Goal: Navigation & Orientation: Understand site structure

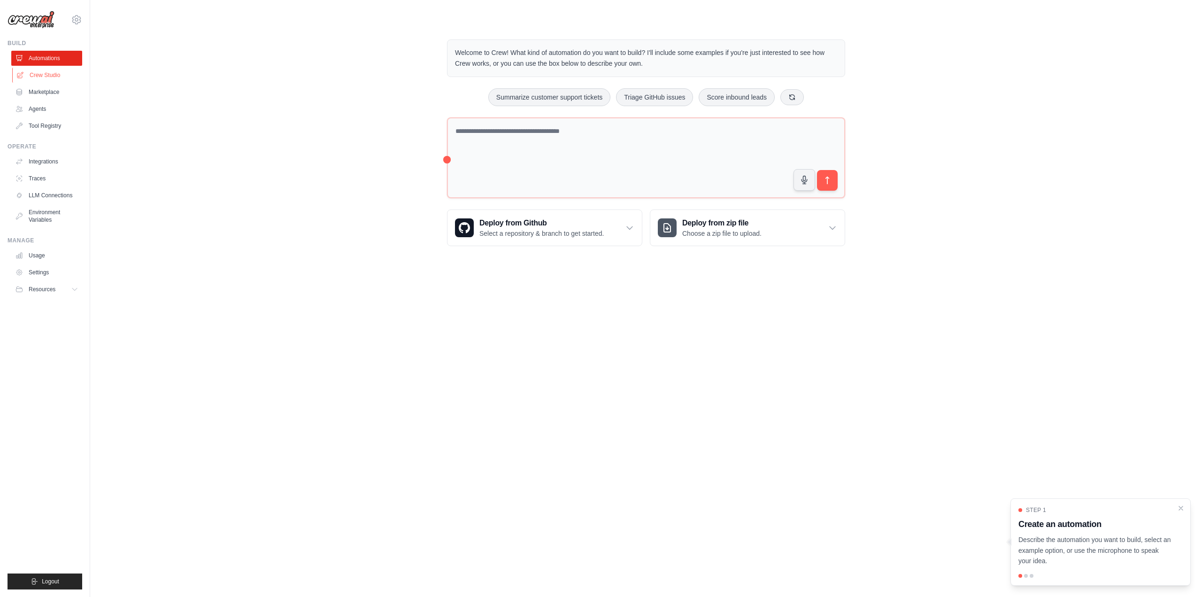
click at [50, 71] on link "Crew Studio" at bounding box center [47, 75] width 71 height 15
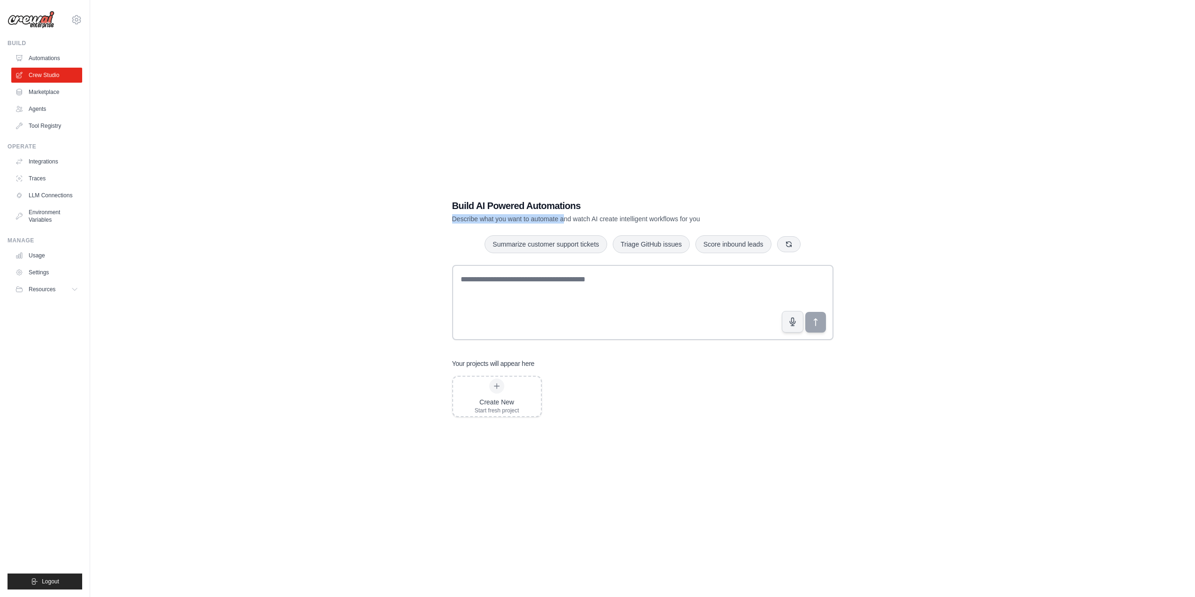
drag, startPoint x: 468, startPoint y: 217, endPoint x: 565, endPoint y: 220, distance: 97.7
click at [565, 220] on p "Describe what you want to automate and watch AI create intelligent workflows fo…" at bounding box center [610, 218] width 316 height 9
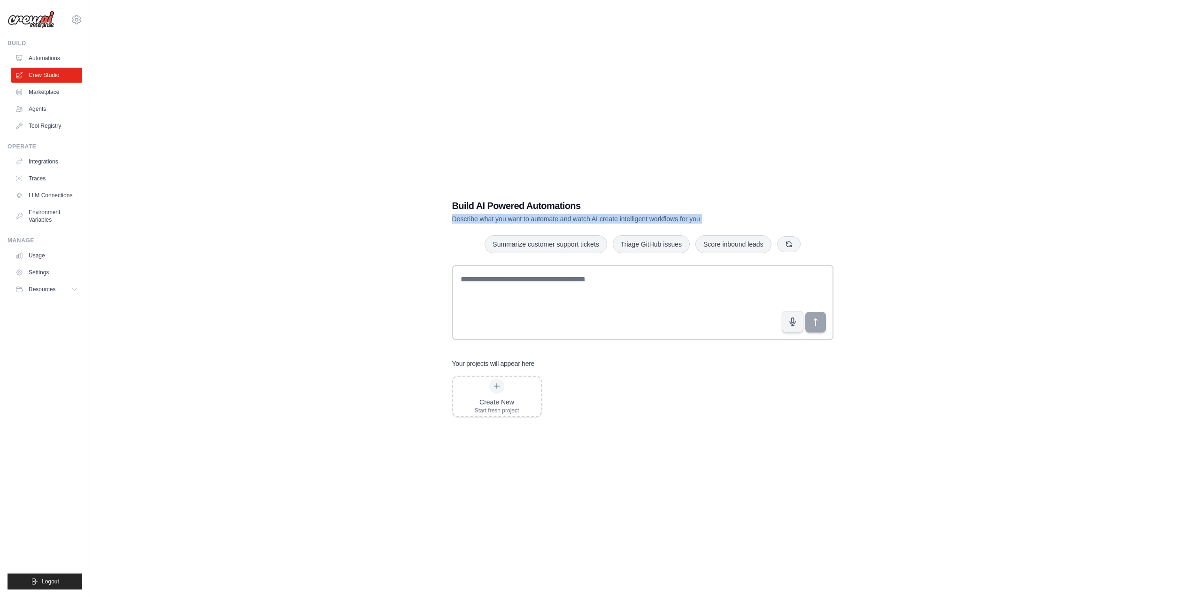
click at [565, 220] on p "Describe what you want to automate and watch AI create intelligent workflows fo…" at bounding box center [610, 218] width 316 height 9
click at [61, 196] on link "LLM Connections" at bounding box center [47, 195] width 71 height 15
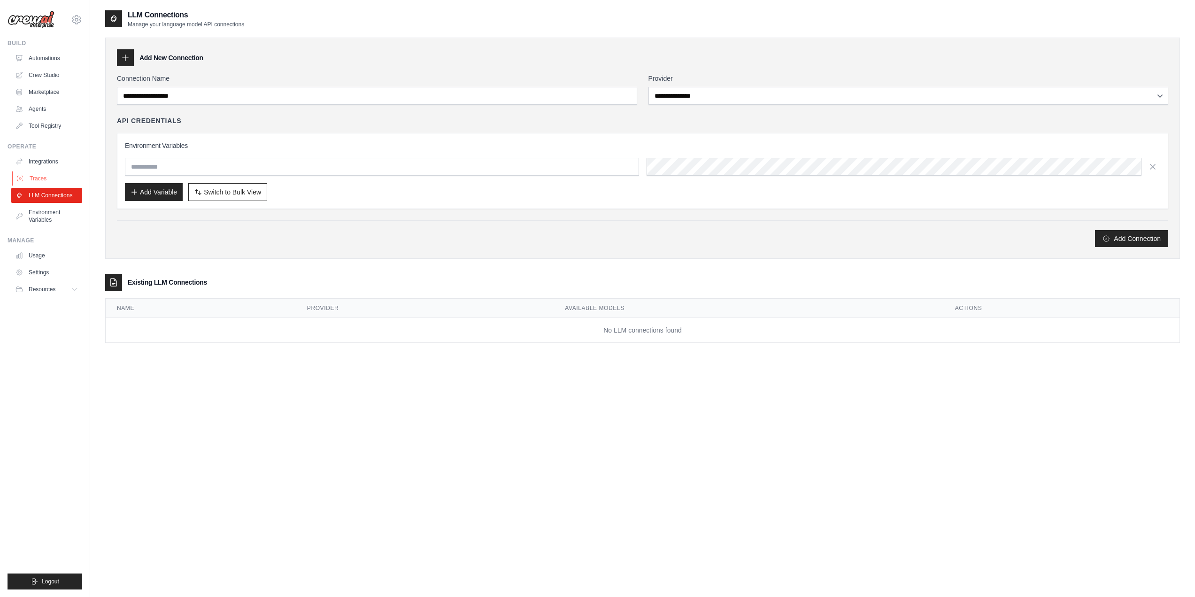
click at [60, 180] on link "Traces" at bounding box center [47, 178] width 71 height 15
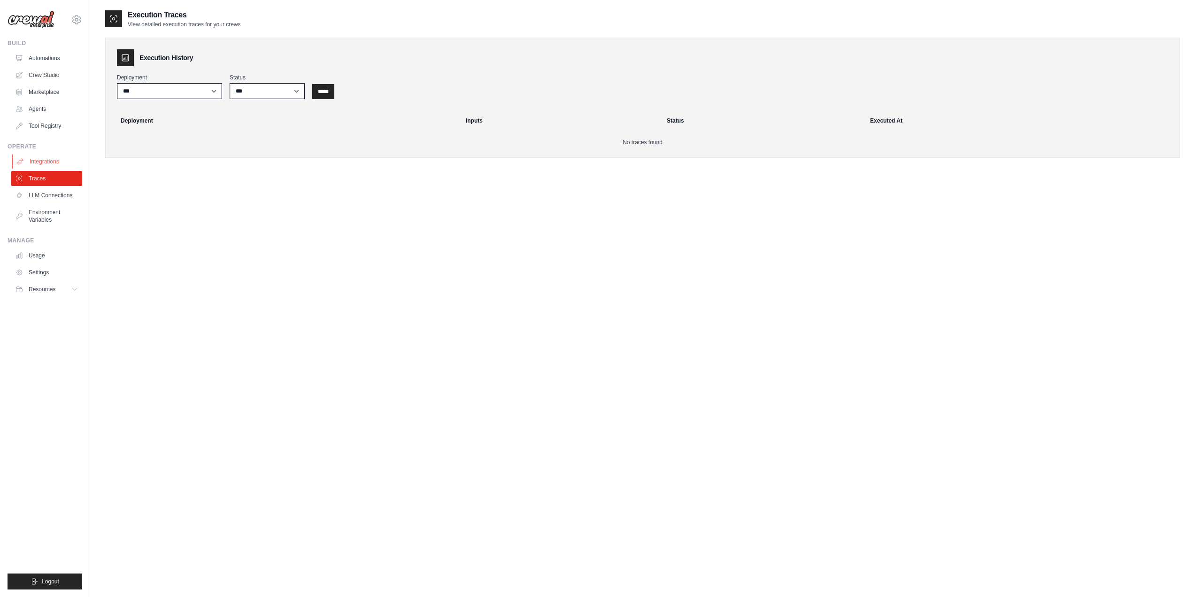
click at [60, 166] on link "Integrations" at bounding box center [47, 161] width 71 height 15
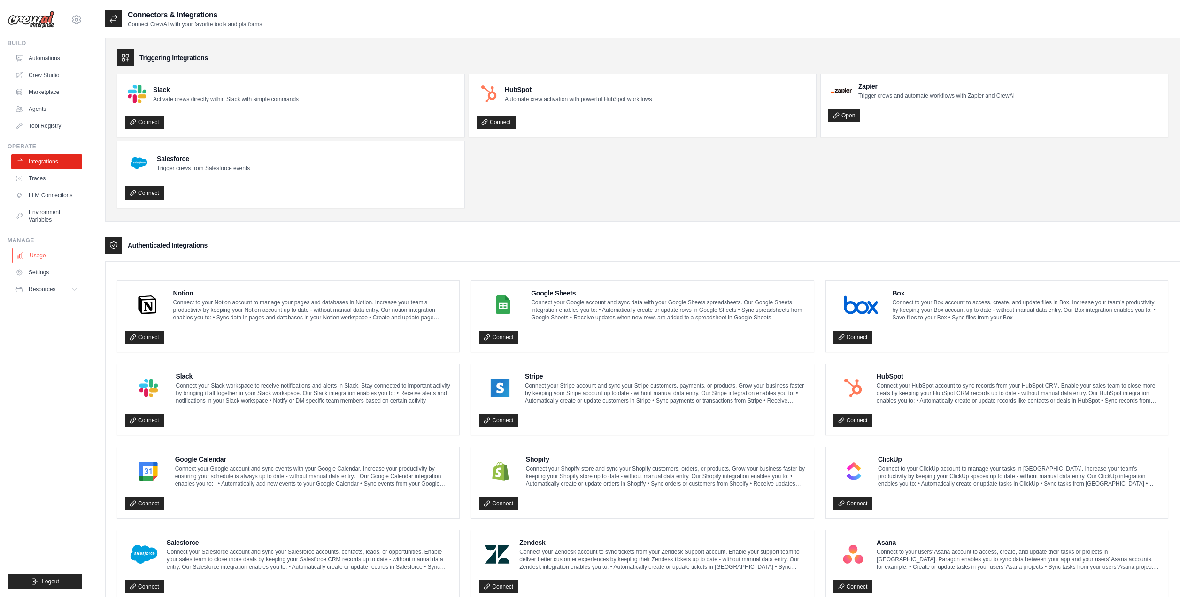
click at [41, 259] on link "Usage" at bounding box center [47, 255] width 71 height 15
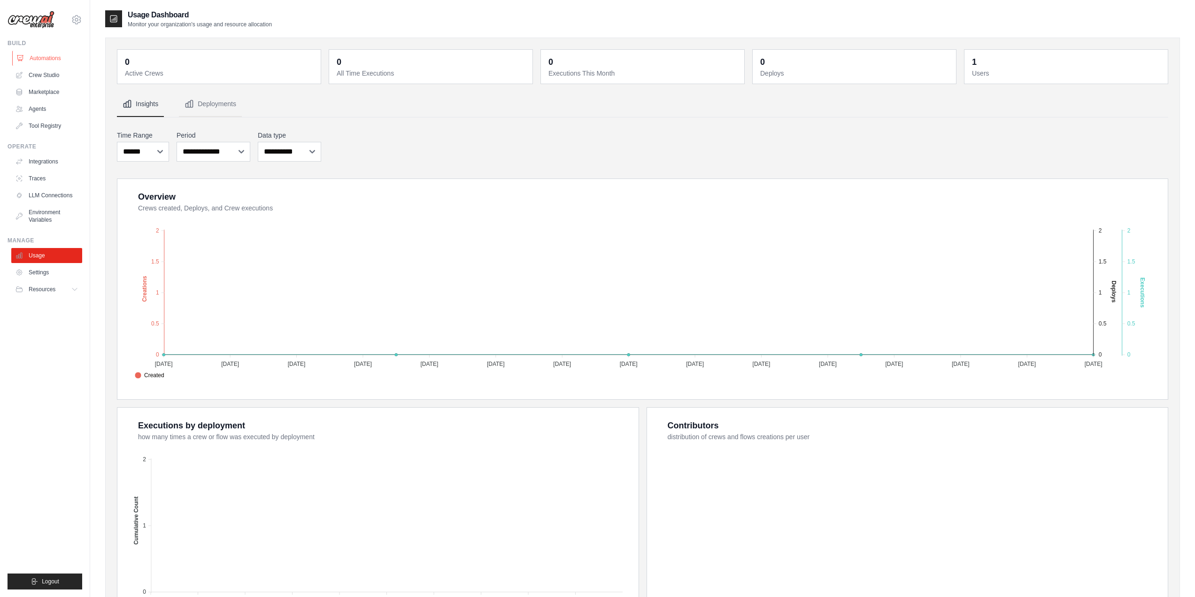
click at [59, 61] on link "Automations" at bounding box center [47, 58] width 71 height 15
